Goal: Communication & Community: Answer question/provide support

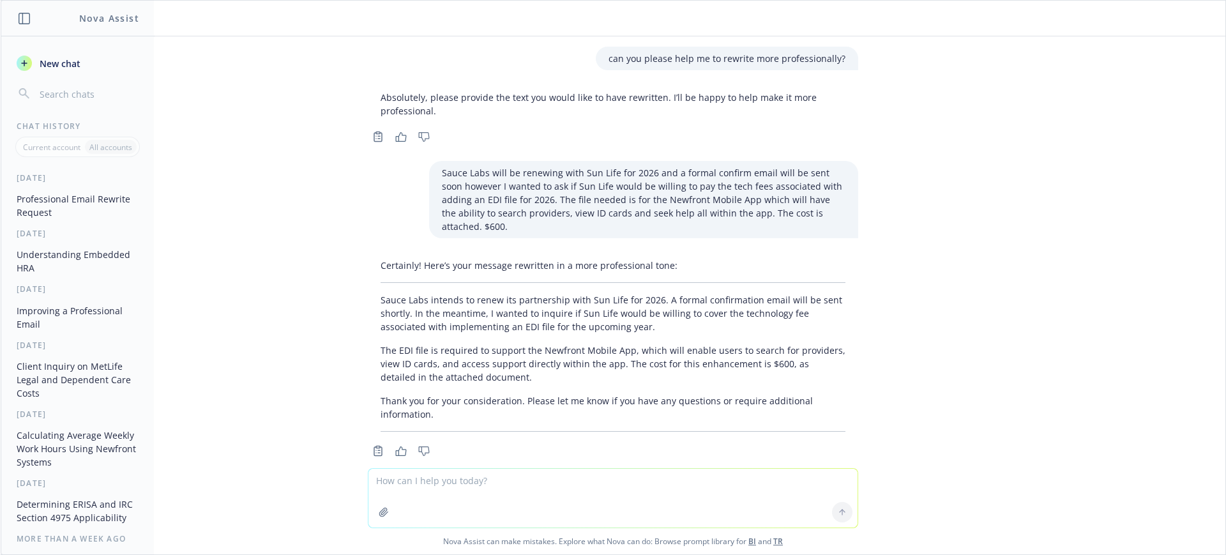
scroll to position [1055, 0]
